Goal: Use online tool/utility

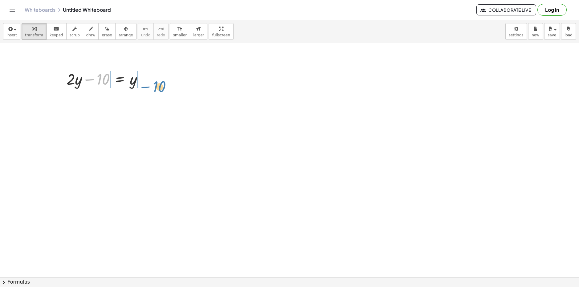
drag, startPoint x: 102, startPoint y: 83, endPoint x: 160, endPoint y: 88, distance: 58.2
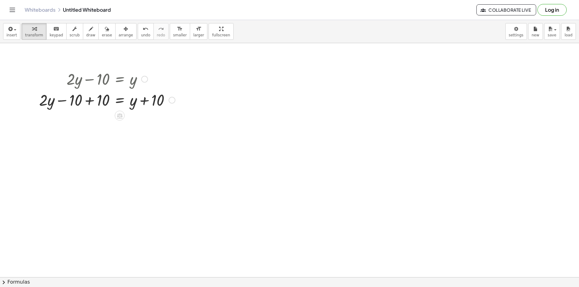
click at [90, 100] on div at bounding box center [107, 99] width 142 height 21
click at [152, 99] on div at bounding box center [121, 99] width 115 height 21
click at [152, 99] on div at bounding box center [107, 99] width 142 height 21
drag, startPoint x: 152, startPoint y: 115, endPoint x: 152, endPoint y: 122, distance: 7.1
click at [152, 118] on div at bounding box center [107, 120] width 142 height 21
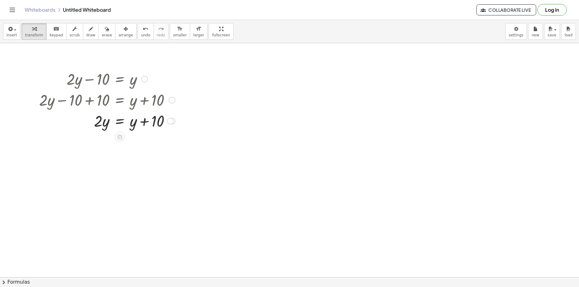
click at [152, 122] on div at bounding box center [107, 120] width 142 height 21
click at [152, 124] on div at bounding box center [107, 120] width 142 height 21
drag, startPoint x: 107, startPoint y: 129, endPoint x: 98, endPoint y: 139, distance: 13.8
drag, startPoint x: 90, startPoint y: 126, endPoint x: 97, endPoint y: 138, distance: 13.6
click at [120, 79] on div "+ · 2 · y − 10 = y + · 2 · y − 10 + 10 = + y + 10 + · 2 · y + 0 = + y + 10 · 2 …" at bounding box center [120, 79] width 0 height 0
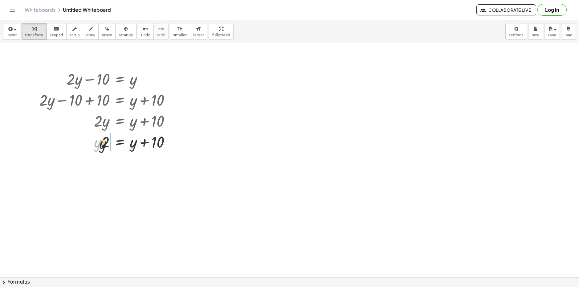
drag, startPoint x: 99, startPoint y: 144, endPoint x: 109, endPoint y: 146, distance: 9.9
click at [109, 146] on div at bounding box center [107, 141] width 142 height 21
click at [109, 147] on div at bounding box center [107, 141] width 142 height 21
drag, startPoint x: 132, startPoint y: 149, endPoint x: 99, endPoint y: 160, distance: 34.8
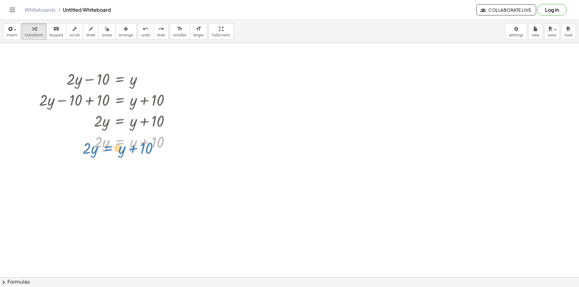
drag, startPoint x: 129, startPoint y: 149, endPoint x: 121, endPoint y: 153, distance: 9.0
drag, startPoint x: 159, startPoint y: 143, endPoint x: 85, endPoint y: 146, distance: 74.0
click at [85, 146] on div at bounding box center [107, 141] width 142 height 21
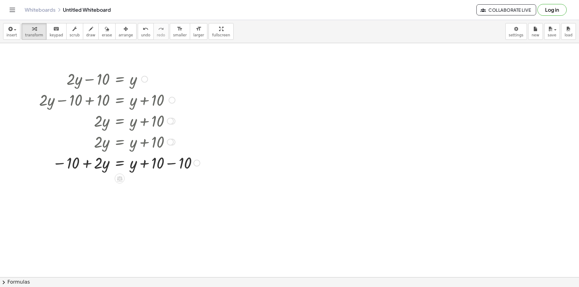
click at [157, 165] on div at bounding box center [119, 162] width 167 height 21
click at [165, 164] on div at bounding box center [119, 162] width 167 height 21
click at [72, 190] on div at bounding box center [119, 183] width 167 height 21
click at [73, 185] on div at bounding box center [119, 183] width 167 height 21
drag, startPoint x: 105, startPoint y: 189, endPoint x: 130, endPoint y: 208, distance: 31.8
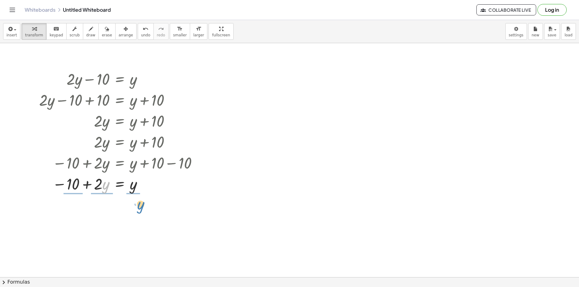
click at [102, 209] on div at bounding box center [119, 209] width 167 height 31
click at [104, 209] on div at bounding box center [119, 209] width 167 height 31
drag, startPoint x: 99, startPoint y: 203, endPoint x: 100, endPoint y: 223, distance: 19.8
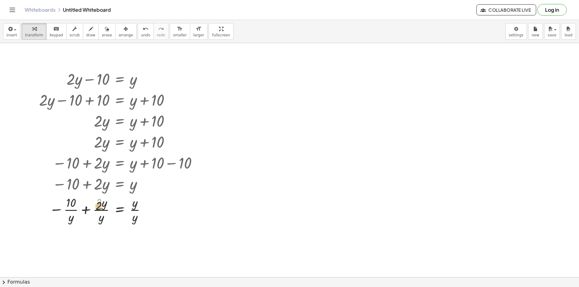
click at [100, 223] on div at bounding box center [119, 209] width 167 height 31
click at [96, 206] on div at bounding box center [119, 209] width 167 height 31
drag, startPoint x: 107, startPoint y: 203, endPoint x: 109, endPoint y: 206, distance: 3.9
click at [108, 204] on div at bounding box center [119, 209] width 167 height 31
click at [136, 215] on div at bounding box center [119, 209] width 167 height 31
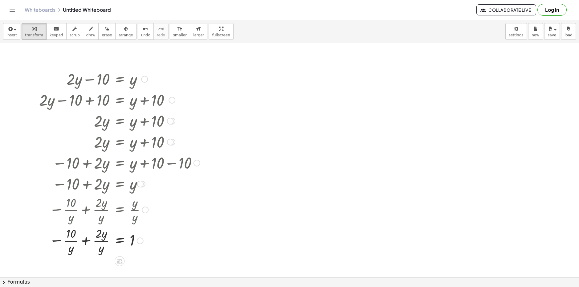
drag, startPoint x: 77, startPoint y: 241, endPoint x: 73, endPoint y: 245, distance: 5.7
click at [75, 244] on div at bounding box center [119, 240] width 167 height 31
click at [71, 245] on div at bounding box center [119, 240] width 167 height 31
drag, startPoint x: 71, startPoint y: 245, endPoint x: 76, endPoint y: 245, distance: 4.9
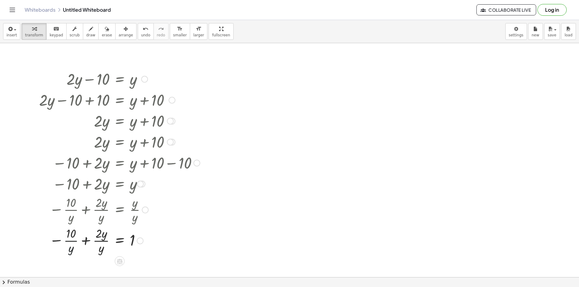
click at [71, 245] on div at bounding box center [119, 240] width 167 height 31
click at [112, 246] on div at bounding box center [119, 240] width 167 height 31
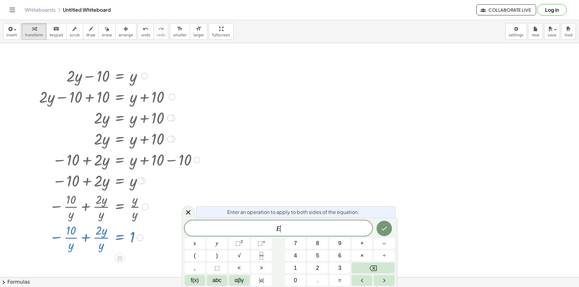
click at [99, 246] on div at bounding box center [119, 237] width 167 height 31
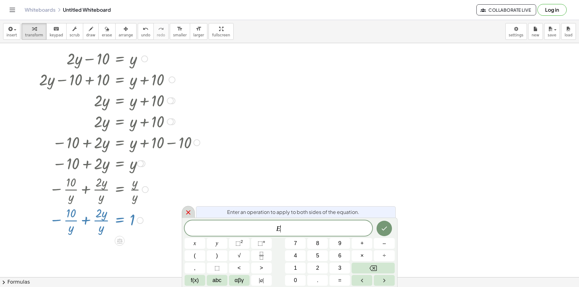
click at [189, 213] on icon at bounding box center [188, 212] width 4 height 4
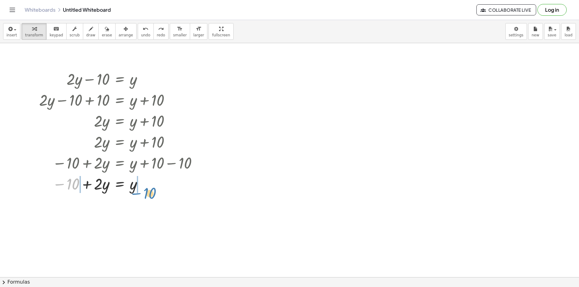
drag, startPoint x: 67, startPoint y: 185, endPoint x: 144, endPoint y: 192, distance: 77.4
click at [144, 192] on div at bounding box center [119, 183] width 161 height 21
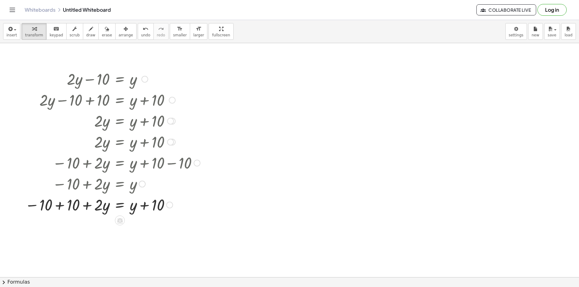
click at [56, 207] on div at bounding box center [112, 204] width 181 height 21
click at [56, 207] on div at bounding box center [119, 204] width 167 height 21
drag, startPoint x: 97, startPoint y: 232, endPoint x: 149, endPoint y: 252, distance: 56.3
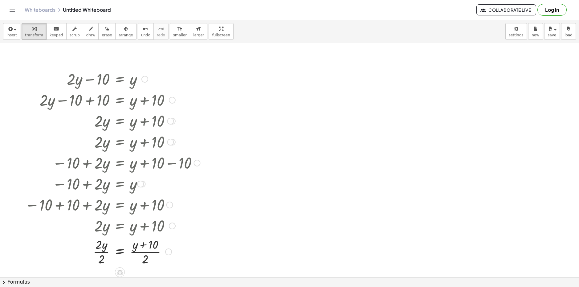
click at [103, 256] on div at bounding box center [112, 251] width 181 height 31
click at [140, 255] on div at bounding box center [112, 251] width 181 height 31
